Goal: Transaction & Acquisition: Purchase product/service

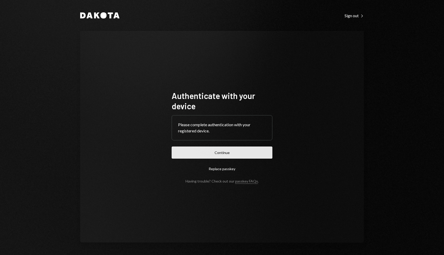
click at [231, 153] on button "Continue" at bounding box center [222, 153] width 101 height 12
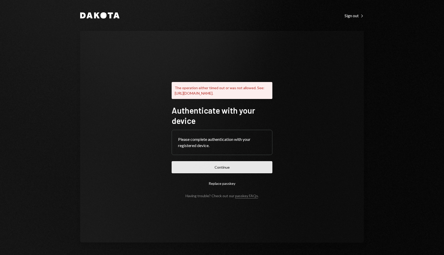
click at [229, 170] on button "Continue" at bounding box center [222, 167] width 101 height 12
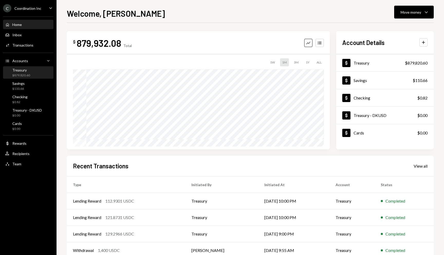
click at [32, 69] on div "Treasury $879,820.60" at bounding box center [28, 73] width 46 height 10
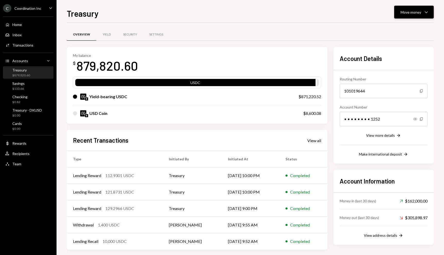
click at [400, 9] on button "Move money Caret Down" at bounding box center [414, 12] width 40 height 13
click at [328, 32] on div "Overview Yield Security Settings" at bounding box center [250, 34] width 367 height 13
click at [24, 146] on div "Dollar Rewards" at bounding box center [28, 143] width 46 height 9
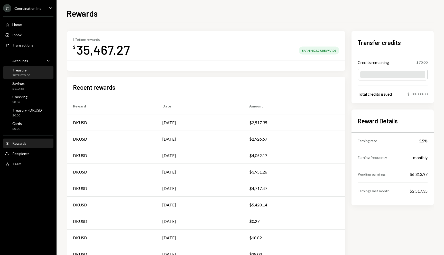
click at [28, 73] on div "$879,820.60" at bounding box center [21, 75] width 18 height 4
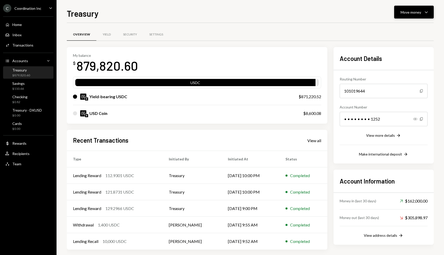
click at [413, 9] on div "Move money Caret Down" at bounding box center [414, 12] width 27 height 6
click at [264, 62] on div "My balance $ 879,820.60" at bounding box center [197, 63] width 248 height 21
click at [109, 39] on div "Yield" at bounding box center [106, 35] width 21 height 12
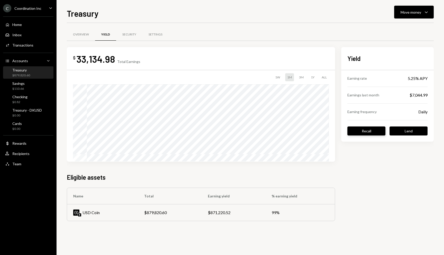
click at [358, 133] on button "Recall" at bounding box center [366, 130] width 38 height 9
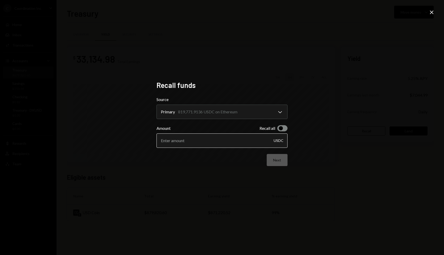
click at [233, 144] on input "Amount" at bounding box center [222, 140] width 131 height 14
type input "50000"
click at [274, 158] on button "Next" at bounding box center [277, 160] width 21 height 12
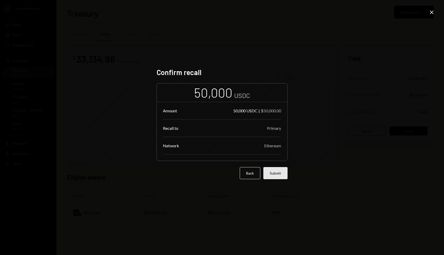
click at [282, 168] on button "Submit" at bounding box center [275, 173] width 24 height 12
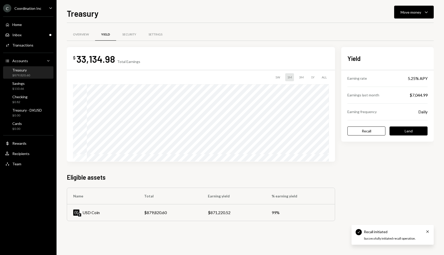
click at [322, 177] on h2 "Eligible assets" at bounding box center [201, 177] width 268 height 8
click at [35, 76] on div "Treasury $879,820.60" at bounding box center [28, 73] width 46 height 10
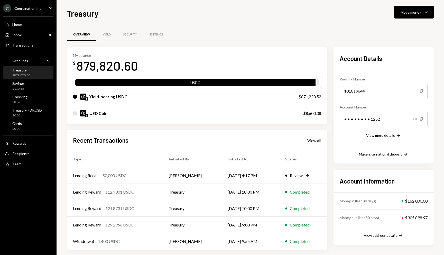
click at [304, 21] on div "Treasury Move money Caret Down Overview Yield Security Settings My balance $ 87…" at bounding box center [250, 131] width 367 height 248
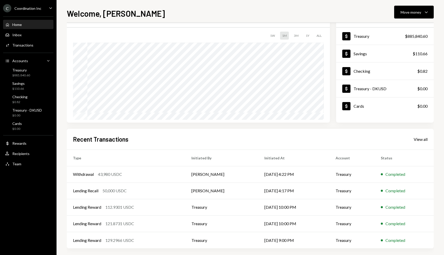
scroll to position [30, 0]
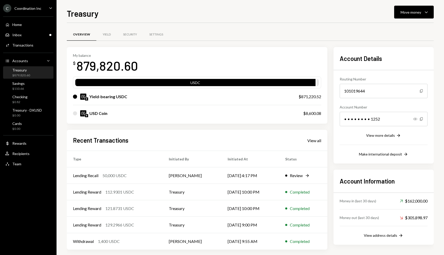
click at [292, 38] on div "Overview Yield Security Settings" at bounding box center [250, 34] width 367 height 13
click at [273, 41] on div "Overview Yield Security Settings" at bounding box center [250, 37] width 367 height 19
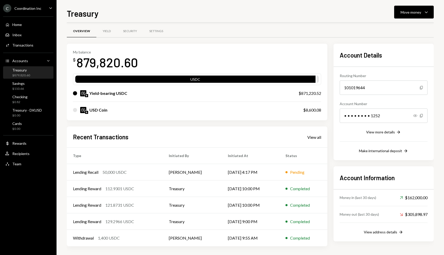
scroll to position [5, 0]
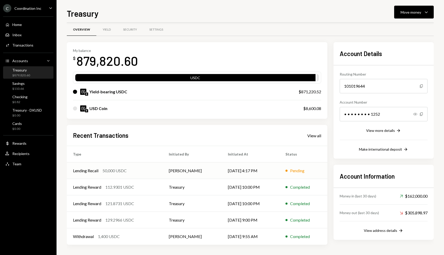
click at [153, 173] on div "Lending Recall 50,000 USDC" at bounding box center [115, 171] width 84 height 6
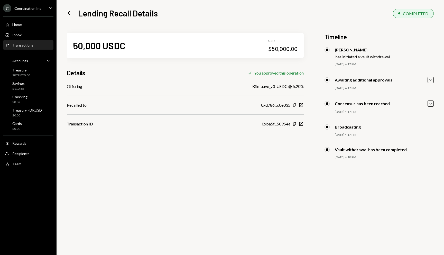
click at [239, 214] on div "50,000 USDC USD $50,000.00 Details Check You approved this operation Offering K…" at bounding box center [250, 149] width 367 height 255
click at [10, 114] on div "Treasury - DKUSD $0.00" at bounding box center [23, 113] width 37 height 10
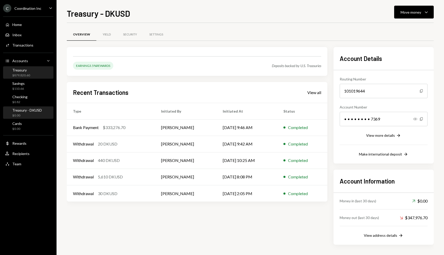
click at [20, 70] on div "Treasury" at bounding box center [21, 70] width 18 height 4
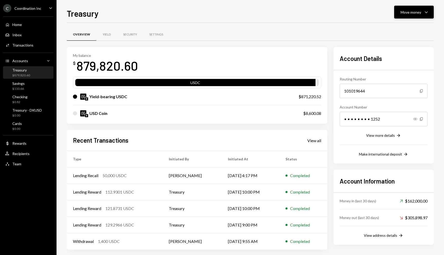
click at [414, 15] on button "Move money Caret Down" at bounding box center [414, 12] width 40 height 13
click at [257, 39] on div "Overview Yield Security Settings" at bounding box center [250, 34] width 367 height 13
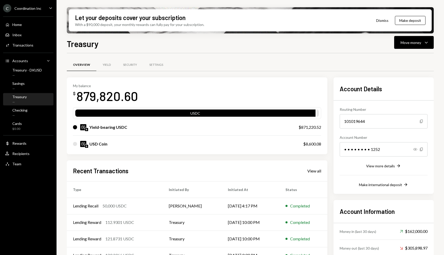
click at [275, 58] on div "Overview Yield Security Settings" at bounding box center [250, 64] width 367 height 13
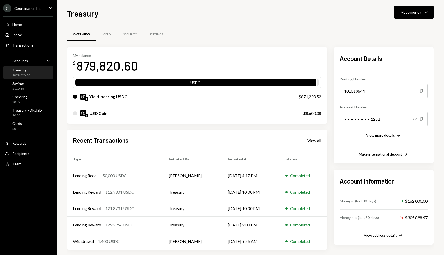
click at [292, 23] on div "Overview Yield Security Settings My balance $ 879,820.60 USDC Yield-bearing USD…" at bounding box center [250, 141] width 367 height 237
click at [293, 23] on div "Overview Yield Security Settings My balance $ 879,820.60 USDC Yield-bearing USD…" at bounding box center [250, 141] width 367 height 237
click at [234, 33] on div "Overview Yield Security Settings" at bounding box center [250, 34] width 367 height 13
click at [304, 35] on div "Overview Yield Security Settings" at bounding box center [250, 34] width 367 height 13
click at [413, 17] on button "Move money Caret Down" at bounding box center [414, 12] width 40 height 13
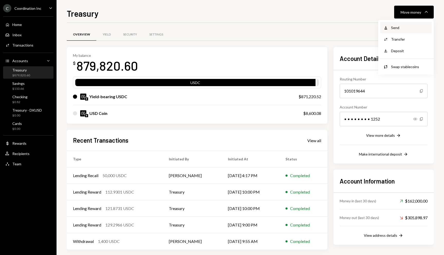
click at [404, 23] on div "Withdraw Send" at bounding box center [405, 28] width 51 height 12
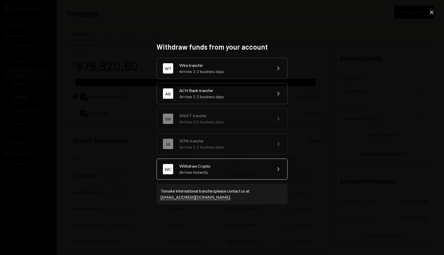
click at [219, 162] on div "WC Withdraw Crypto Arrives instantly Chevron Right" at bounding box center [222, 169] width 131 height 21
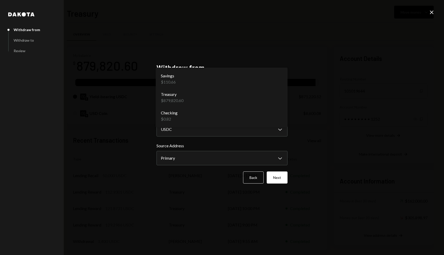
click at [243, 97] on body "C Coordination Inc Caret Down Home Home Inbox Inbox Activities Transactions Acc…" at bounding box center [222, 127] width 444 height 255
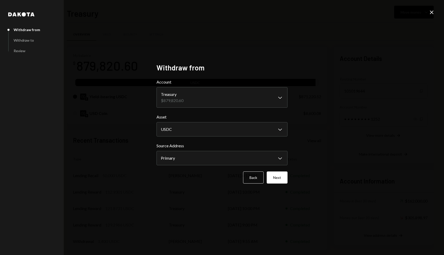
click at [335, 90] on div "**********" at bounding box center [222, 127] width 444 height 255
click at [273, 176] on button "Next" at bounding box center [277, 177] width 21 height 12
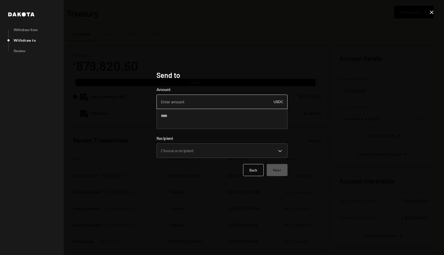
click at [234, 105] on input "Amount" at bounding box center [222, 102] width 131 height 14
type input "43980"
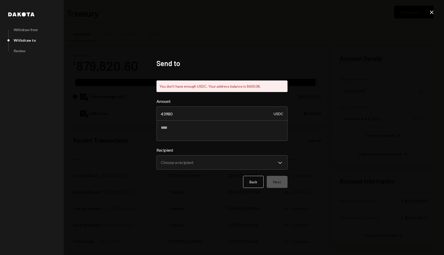
click at [431, 13] on icon at bounding box center [432, 13] width 4 height 4
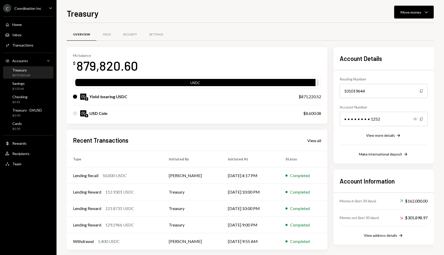
click at [291, 31] on div "Overview Yield Security Settings" at bounding box center [250, 34] width 367 height 13
click at [284, 47] on div "My balance $ 879,820.60 USDC Yield-bearing USDC $871,220.52 USD Coin $8,600.08" at bounding box center [197, 85] width 261 height 77
click at [418, 13] on div "Move money" at bounding box center [411, 12] width 21 height 5
click at [399, 27] on div "Send" at bounding box center [410, 27] width 38 height 5
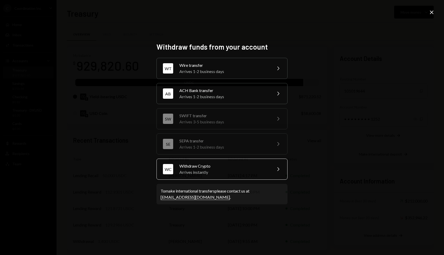
click at [217, 171] on div "Arrives instantly" at bounding box center [223, 172] width 89 height 6
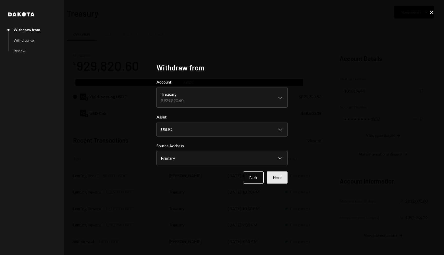
click at [277, 175] on button "Next" at bounding box center [277, 177] width 21 height 12
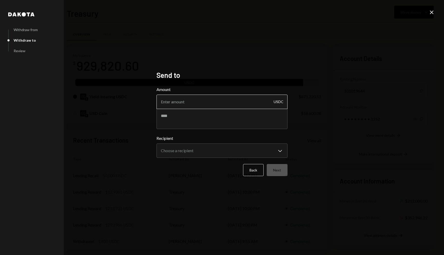
click at [228, 102] on input "Amount" at bounding box center [222, 102] width 131 height 14
type input "4"
paste input "43980"
type input "43980"
click at [202, 122] on textarea at bounding box center [222, 118] width 131 height 21
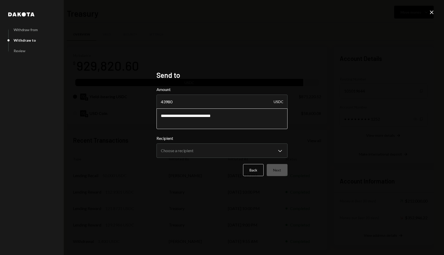
type textarea "**********"
click at [366, 81] on div "**********" at bounding box center [222, 127] width 444 height 255
click at [257, 150] on body "C Coordination Inc Caret Down Home Home Inbox Inbox Activities Transactions Acc…" at bounding box center [222, 127] width 444 height 255
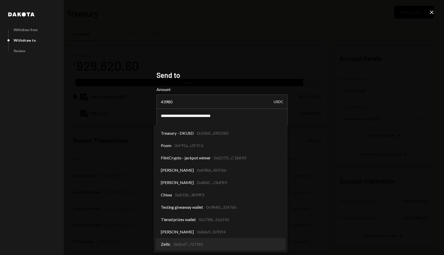
select select "**********"
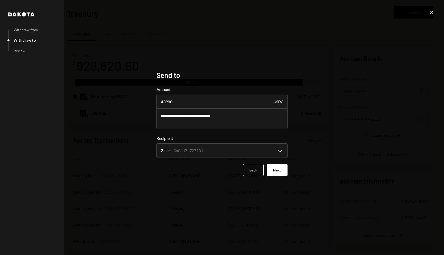
click at [343, 178] on div "**********" at bounding box center [222, 127] width 444 height 255
click at [278, 169] on button "Next" at bounding box center [277, 170] width 21 height 12
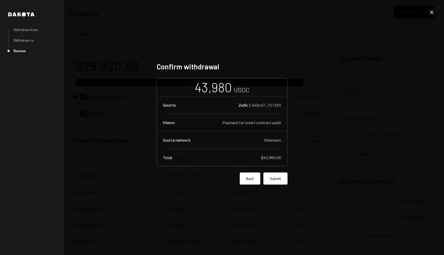
click at [248, 179] on button "Back" at bounding box center [250, 178] width 21 height 12
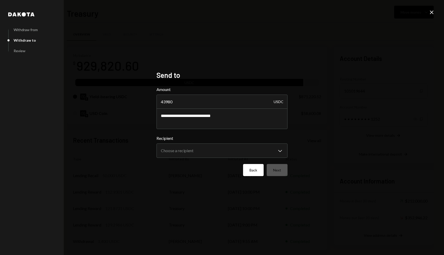
click at [251, 172] on button "Back" at bounding box center [253, 170] width 21 height 12
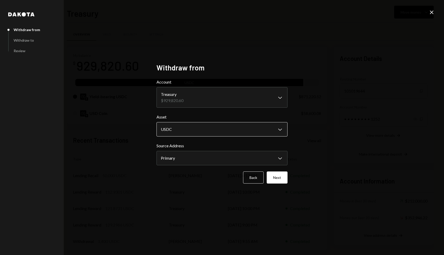
click at [269, 126] on body "C Coordination Inc Caret Down Home Home Inbox Inbox Activities Transactions Acc…" at bounding box center [222, 127] width 444 height 255
click at [329, 92] on div "**********" at bounding box center [222, 127] width 444 height 255
click at [274, 176] on button "Next" at bounding box center [277, 177] width 21 height 12
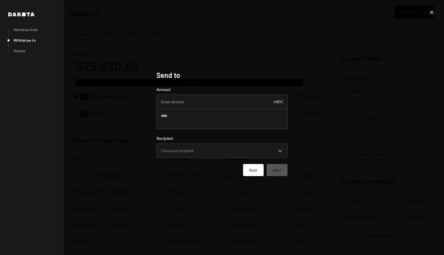
click at [249, 169] on button "Back" at bounding box center [253, 170] width 21 height 12
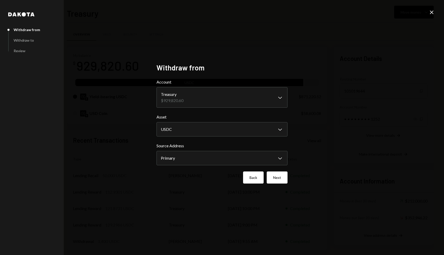
click at [251, 176] on button "Back" at bounding box center [253, 177] width 21 height 12
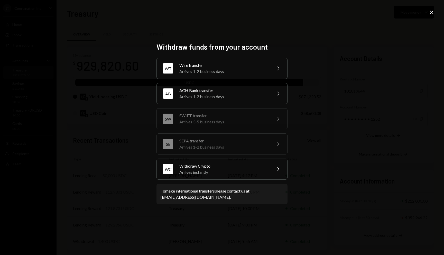
click at [349, 53] on div "Withdraw funds from your account WT Wire transfer Arrives 1-2 business days Che…" at bounding box center [222, 127] width 444 height 255
click at [238, 170] on div "Arrives instantly" at bounding box center [223, 172] width 89 height 6
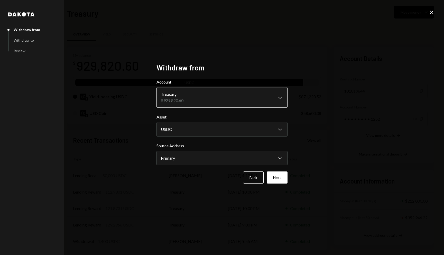
click at [240, 94] on body "C Coordination Inc Caret Down Home Home Inbox Inbox Activities Transactions Acc…" at bounding box center [222, 127] width 444 height 255
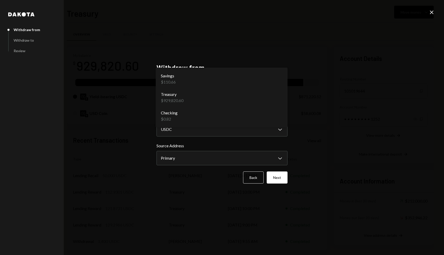
click at [329, 50] on div "**********" at bounding box center [222, 127] width 444 height 255
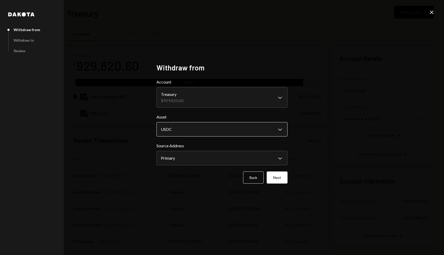
click at [273, 130] on body "C Coordination Inc Caret Down Home Home Inbox Inbox Activities Transactions Acc…" at bounding box center [222, 127] width 444 height 255
click at [333, 96] on div "**********" at bounding box center [222, 127] width 444 height 255
click at [281, 158] on body "C Coordination Inc Caret Down Home Home Inbox Inbox Activities Transactions Acc…" at bounding box center [222, 127] width 444 height 255
click at [333, 120] on div "**********" at bounding box center [222, 127] width 444 height 255
click at [282, 177] on button "Next" at bounding box center [277, 177] width 21 height 12
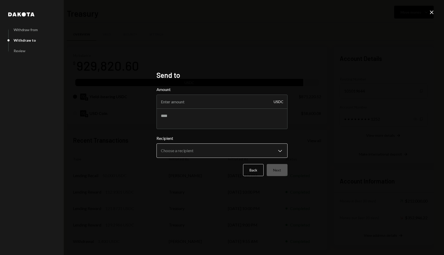
click at [267, 156] on body "C Coordination Inc Caret Down Home Home Inbox Inbox Activities Transactions Acc…" at bounding box center [222, 127] width 444 height 255
click at [247, 154] on body "C Coordination Inc Caret Down Home Home Inbox Inbox Activities Transactions Acc…" at bounding box center [222, 127] width 444 height 255
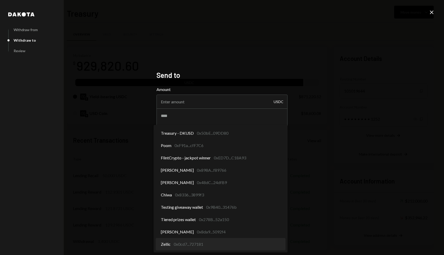
select select "**********"
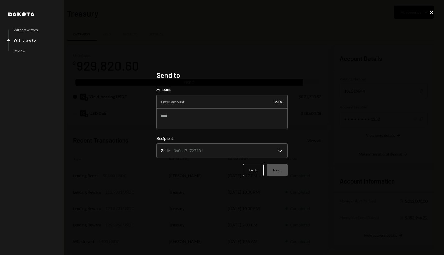
click at [430, 13] on icon "Close" at bounding box center [432, 12] width 6 height 6
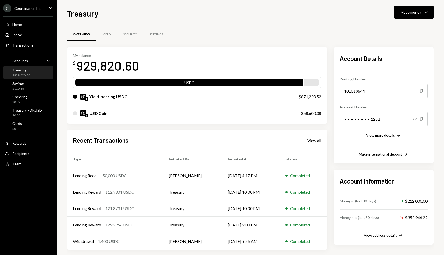
click at [86, 116] on img at bounding box center [86, 115] width 3 height 3
click at [427, 15] on icon "Caret Down" at bounding box center [426, 12] width 6 height 6
click at [422, 28] on div "Send" at bounding box center [410, 27] width 38 height 5
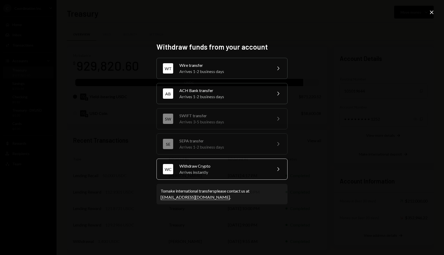
click at [231, 167] on div "Withdraw Crypto" at bounding box center [223, 166] width 89 height 6
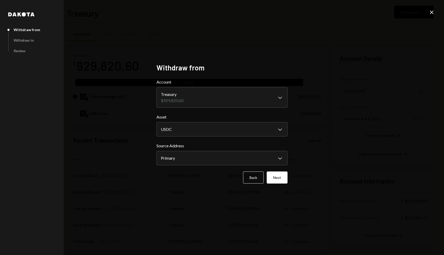
click at [320, 64] on div "**********" at bounding box center [222, 127] width 444 height 255
click at [279, 135] on body "C Coordination Inc Caret Down Home Home Inbox Inbox Activities Transactions Acc…" at bounding box center [222, 127] width 444 height 255
click at [344, 84] on div "**********" at bounding box center [222, 127] width 444 height 255
click at [279, 172] on button "Next" at bounding box center [277, 177] width 21 height 12
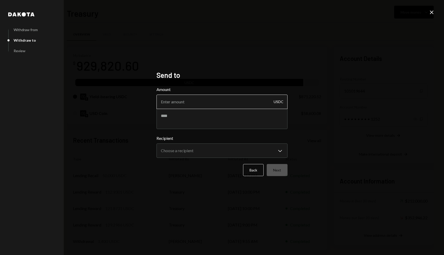
click at [248, 103] on input "Amount" at bounding box center [222, 102] width 131 height 14
type input "3"
type input "43980"
type textarea "**********"
click at [233, 152] on body "C Coordination Inc Caret Down Home Home Inbox Inbox Activities Transactions Acc…" at bounding box center [222, 127] width 444 height 255
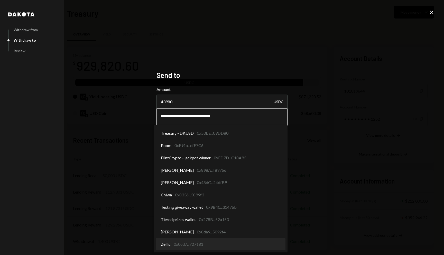
select select "**********"
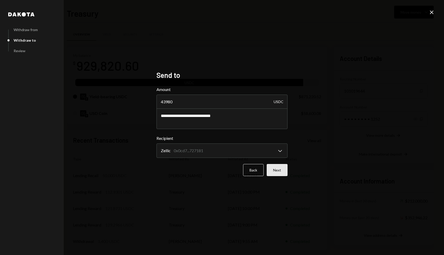
click at [282, 172] on button "Next" at bounding box center [277, 170] width 21 height 12
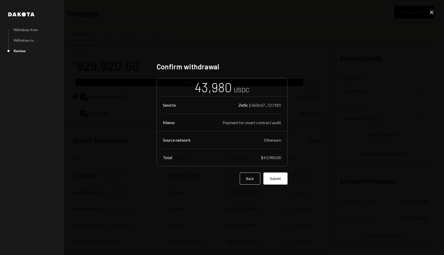
click at [265, 142] on div "Ethereum" at bounding box center [272, 140] width 17 height 5
click at [272, 178] on button "Submit" at bounding box center [275, 178] width 24 height 12
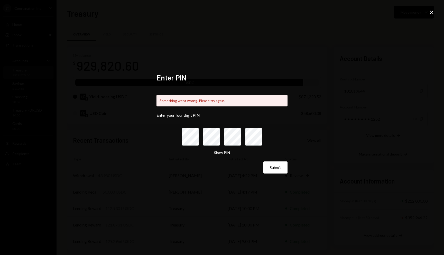
click at [426, 12] on div "Enter PIN Something went wrong. Please try again. Enter your four digit PIN Sho…" at bounding box center [222, 127] width 444 height 255
click at [436, 12] on div "Enter PIN Something went wrong. Please try again. Enter your four digit PIN Sho…" at bounding box center [222, 127] width 444 height 255
click at [434, 12] on icon "Close" at bounding box center [432, 12] width 6 height 6
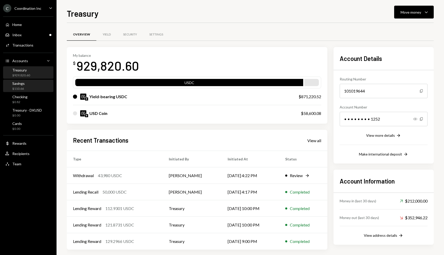
click at [12, 87] on div "Savings $110.66" at bounding box center [15, 86] width 20 height 10
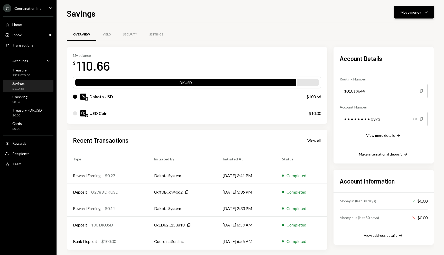
click at [425, 11] on icon "Caret Down" at bounding box center [426, 12] width 6 height 6
click at [405, 24] on div "Withdraw Send" at bounding box center [405, 28] width 51 height 12
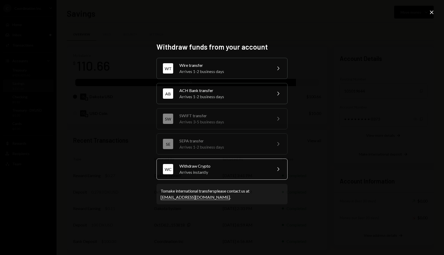
click at [217, 167] on div "Withdraw Crypto" at bounding box center [223, 166] width 89 height 6
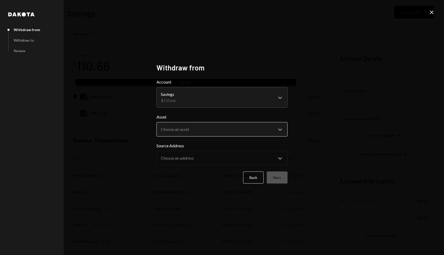
click at [266, 126] on body "C Coordination Inc Caret Down Home Home Inbox Inbox Activities Transactions Acc…" at bounding box center [222, 127] width 444 height 255
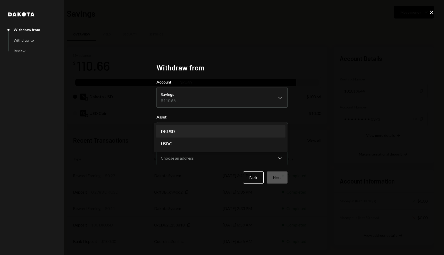
select select "*****"
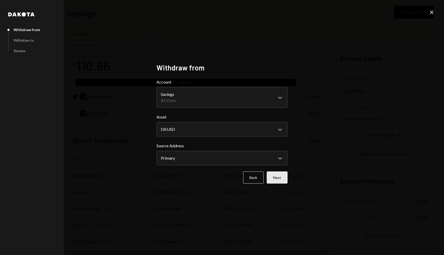
click at [274, 176] on button "Next" at bounding box center [277, 177] width 21 height 12
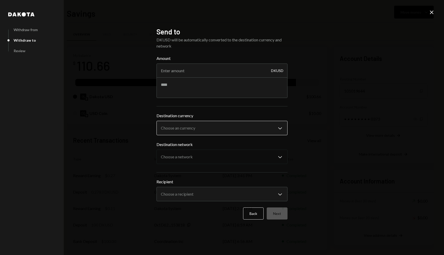
click at [274, 131] on body "C Coordination Inc Caret Down Home Home Inbox Inbox Activities Transactions Acc…" at bounding box center [222, 127] width 444 height 255
select select "****"
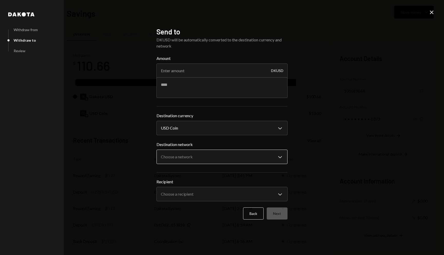
click at [221, 163] on body "C Coordination Inc Caret Down Home Home Inbox Inbox Activities Transactions Acc…" at bounding box center [222, 127] width 444 height 255
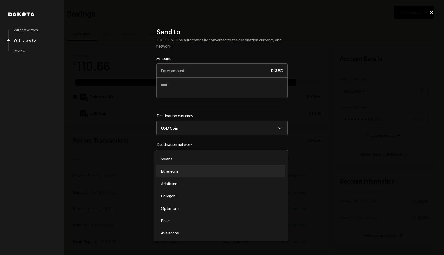
select select "**********"
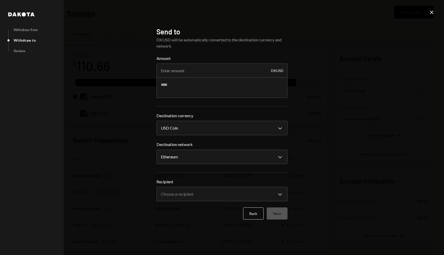
click at [375, 105] on div "**********" at bounding box center [222, 127] width 444 height 255
click at [254, 214] on button "Back" at bounding box center [253, 213] width 21 height 12
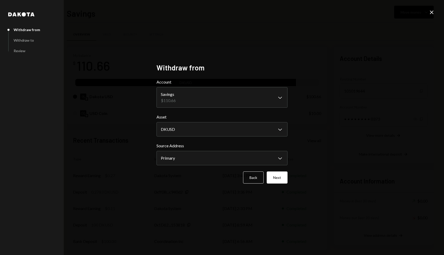
click at [430, 12] on icon "Close" at bounding box center [432, 12] width 6 height 6
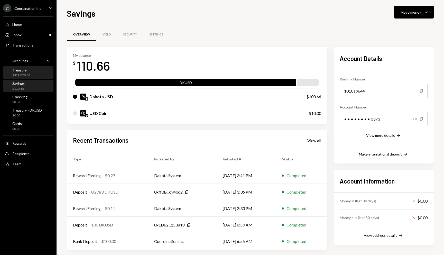
click at [26, 73] on div "$929,820.60" at bounding box center [21, 75] width 18 height 4
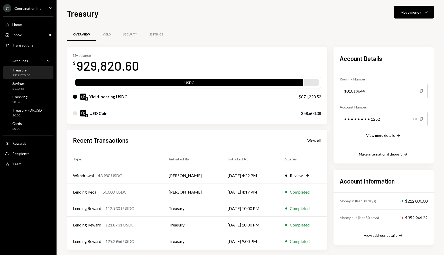
click at [86, 114] on div at bounding box center [87, 116] width 4 height 4
click at [103, 114] on div "USD Coin" at bounding box center [98, 113] width 18 height 6
click at [152, 34] on div "Settings" at bounding box center [156, 34] width 14 height 4
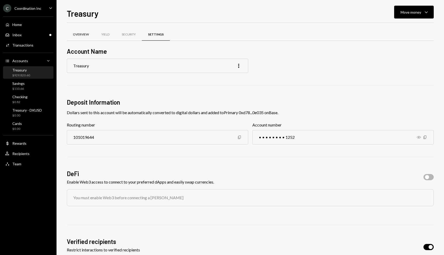
click at [82, 36] on div "Overview" at bounding box center [81, 34] width 16 height 4
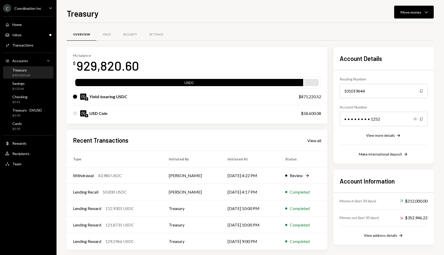
scroll to position [5, 0]
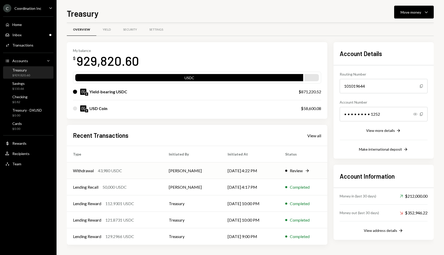
click at [181, 170] on td "[PERSON_NAME]" at bounding box center [192, 170] width 59 height 16
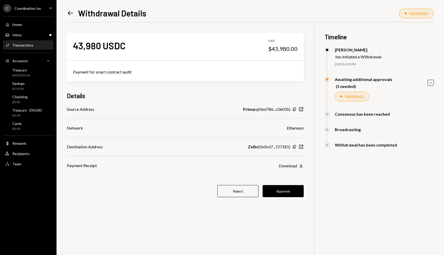
click at [292, 130] on div "Ethereum" at bounding box center [295, 128] width 17 height 6
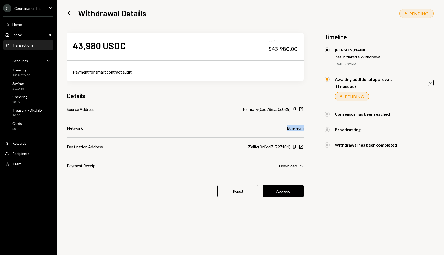
click at [292, 130] on div "Ethereum" at bounding box center [295, 128] width 17 height 6
click at [294, 190] on button "Approve" at bounding box center [283, 191] width 41 height 12
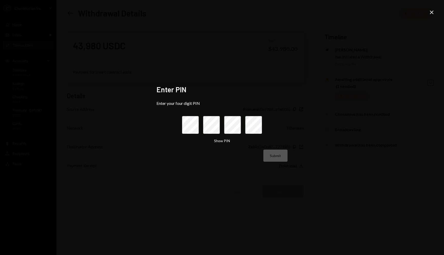
click at [332, 141] on div "Enter PIN Enter your four digit PIN Show PIN Submit Close" at bounding box center [222, 127] width 444 height 255
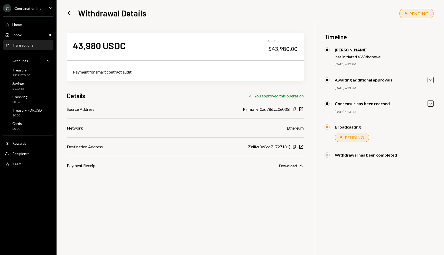
click at [281, 203] on div "43,980 USDC USD $43,980.00 Payment for smart contract audit Details Check You a…" at bounding box center [250, 149] width 367 height 255
click at [252, 197] on div "43,980 USDC USD $43,980.00 Payment for smart contract audit Details Check You a…" at bounding box center [250, 149] width 367 height 255
click at [255, 200] on div "43,980 USDC USD $43,980.00 Payment for smart contract audit Details Check You a…" at bounding box center [250, 149] width 367 height 255
click at [242, 184] on div "43,980 USDC USD $43,980.00 Payment for smart contract audit Details Check You a…" at bounding box center [250, 149] width 367 height 255
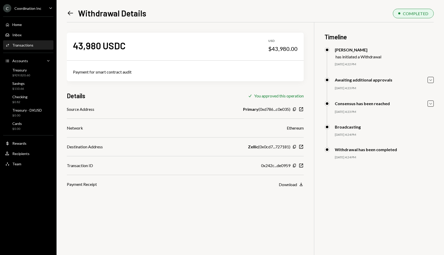
click at [315, 223] on div "43,980 USDC USD $43,980.00 Payment for smart contract audit Details Check You a…" at bounding box center [250, 149] width 367 height 255
click at [302, 165] on icon "button" at bounding box center [301, 166] width 4 height 4
click at [351, 25] on div "Timeline [PERSON_NAME] has initiated a Withdrawal [DATE] 4:22 PM [PERSON_NAME] …" at bounding box center [379, 96] width 109 height 148
